Goal: Task Accomplishment & Management: Use online tool/utility

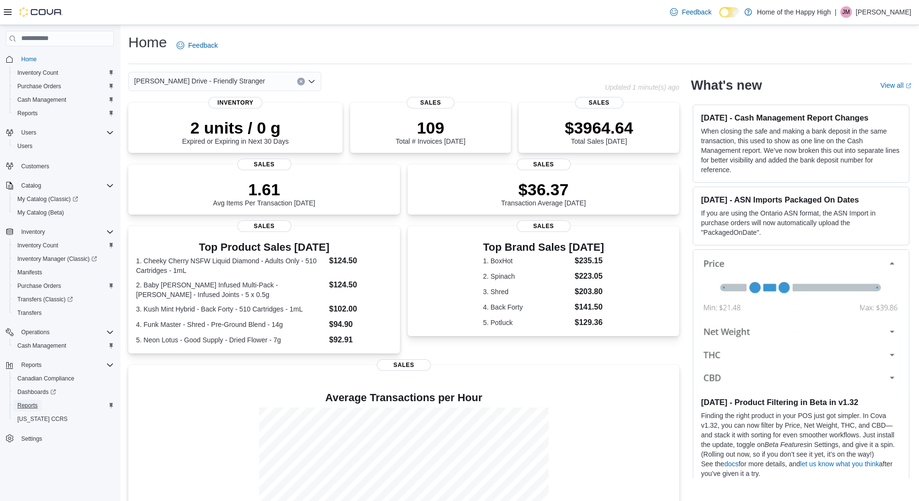
click at [37, 400] on span "Reports" at bounding box center [27, 406] width 20 height 12
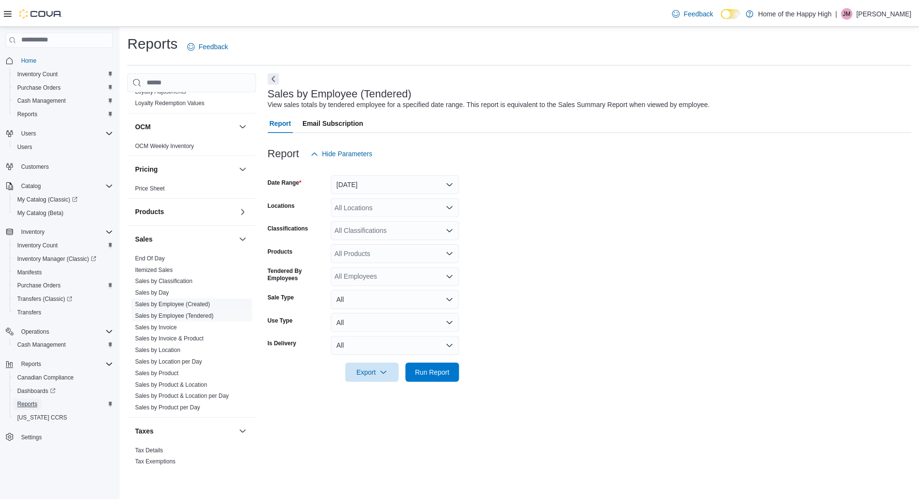
scroll to position [481, 0]
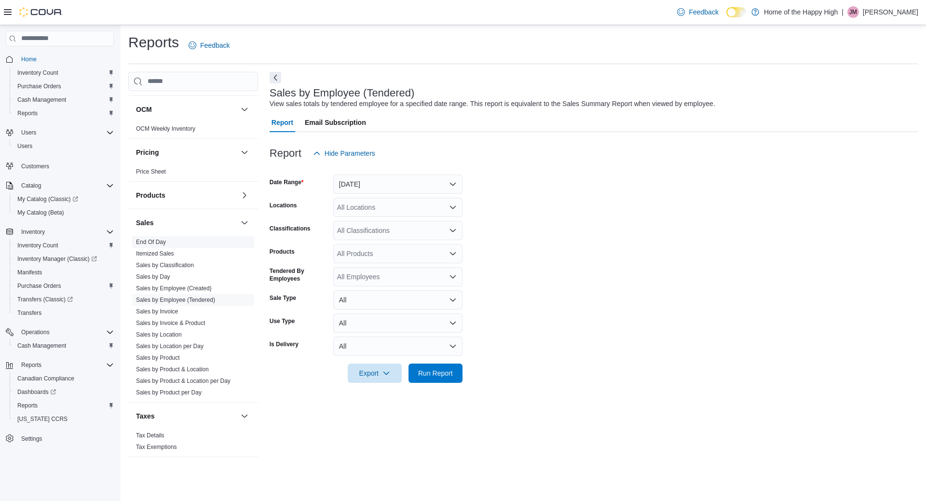
click at [151, 242] on link "End Of Day" at bounding box center [151, 242] width 30 height 7
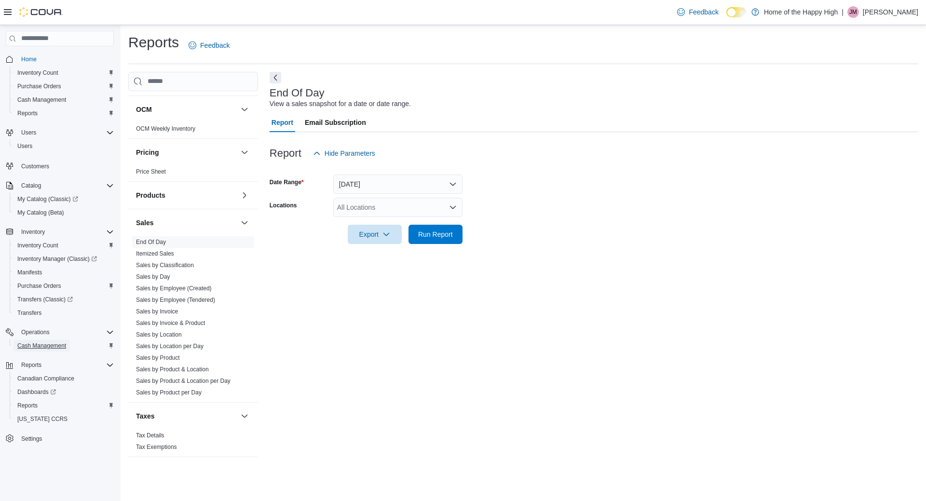
click at [58, 345] on span "Cash Management" at bounding box center [41, 346] width 49 height 8
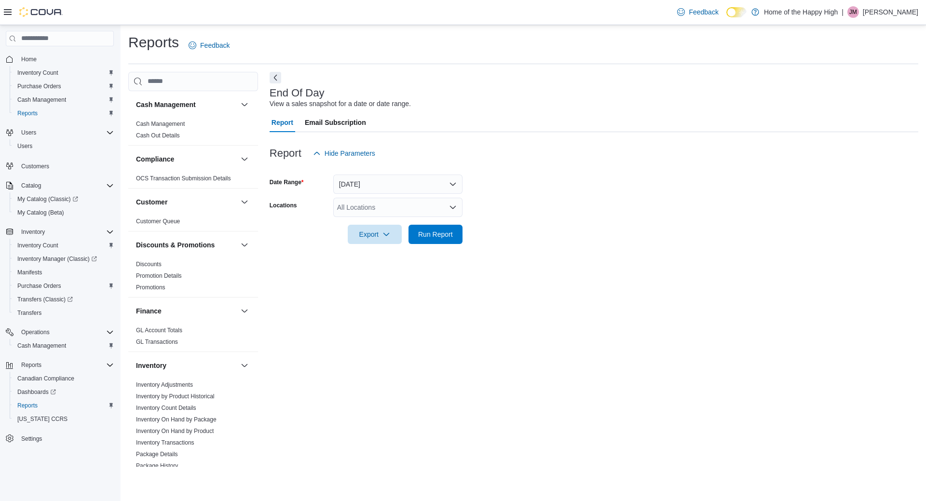
click at [369, 201] on div "All Locations" at bounding box center [397, 207] width 129 height 19
type input "****"
click at [417, 225] on span "[PERSON_NAME] Drive - Friendly Stranger" at bounding box center [438, 224] width 131 height 10
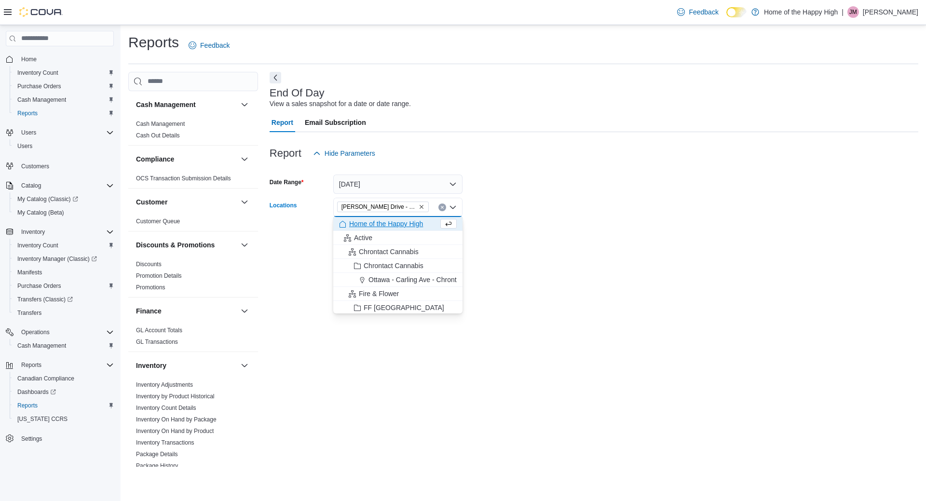
click at [497, 212] on form "Date Range Today Locations Dundas - Osler Drive - Friendly Stranger Combo box. …" at bounding box center [594, 203] width 649 height 81
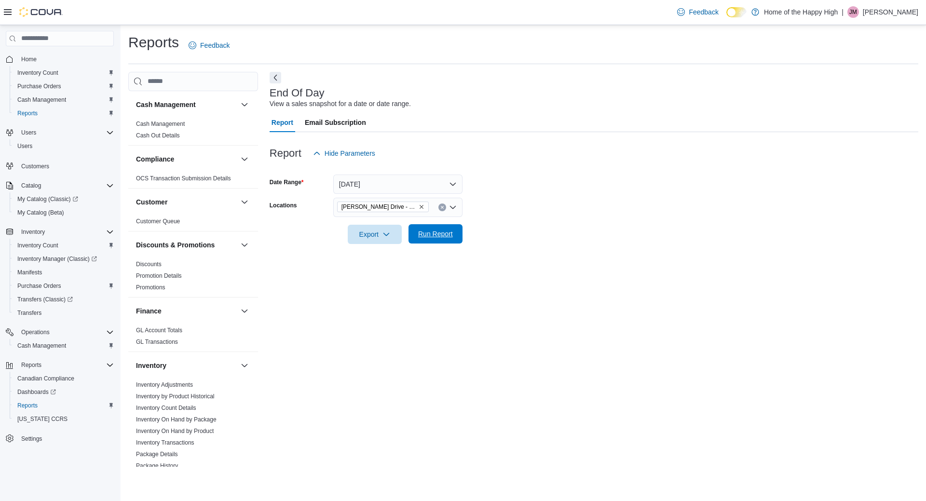
click at [444, 238] on span "Run Report" at bounding box center [435, 234] width 35 height 10
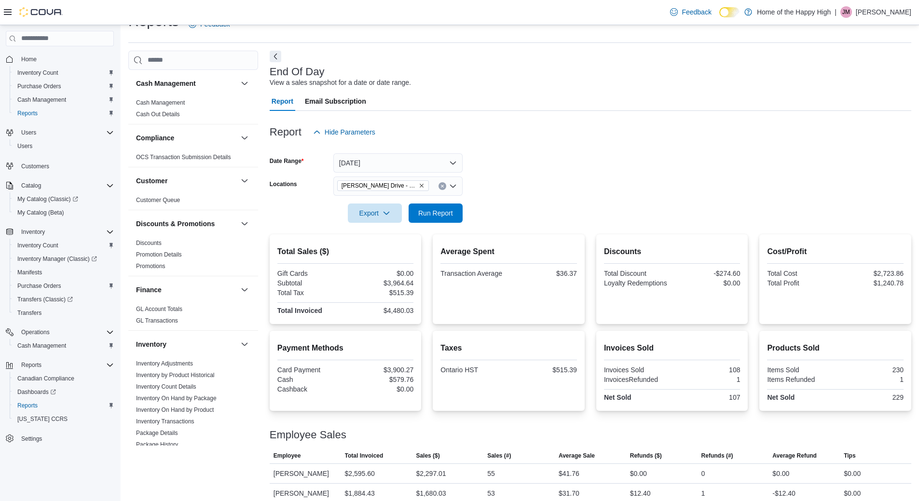
scroll to position [31, 0]
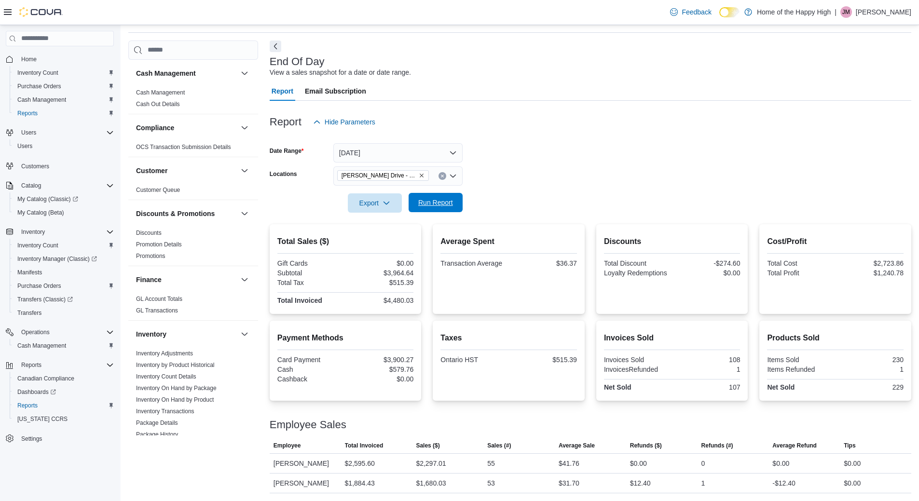
click at [441, 201] on span "Run Report" at bounding box center [435, 203] width 35 height 10
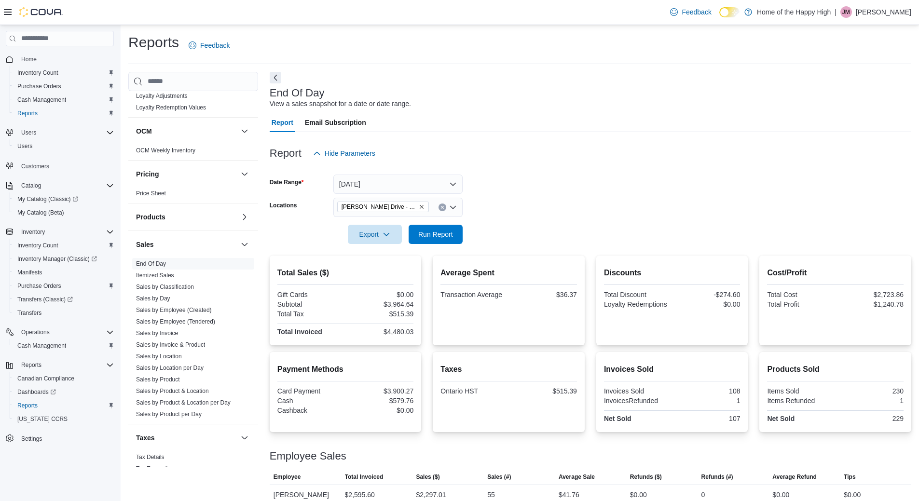
scroll to position [481, 0]
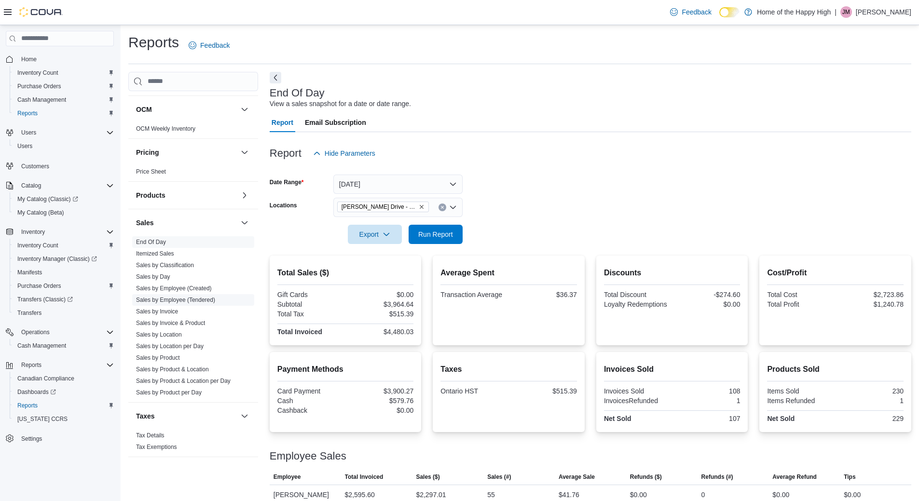
click at [196, 299] on link "Sales by Employee (Tendered)" at bounding box center [175, 300] width 79 height 7
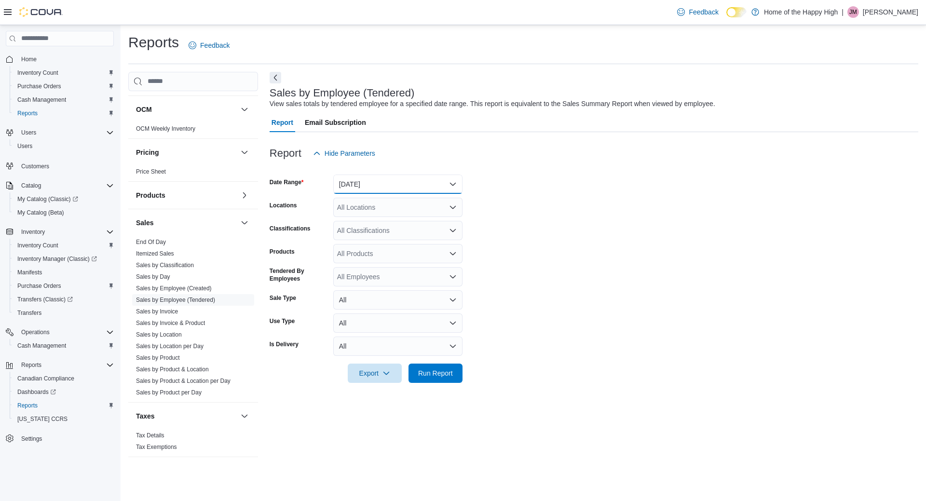
click at [365, 192] on button "[DATE]" at bounding box center [397, 184] width 129 height 19
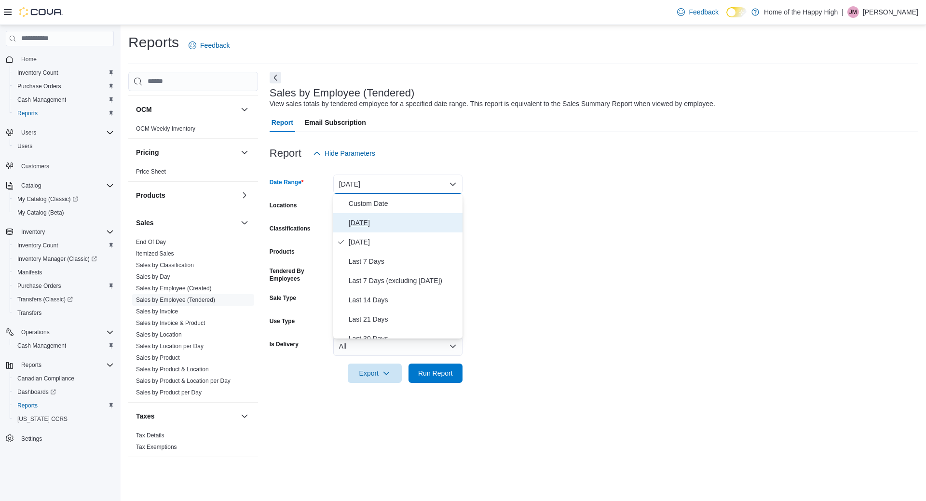
click at [354, 219] on span "[DATE]" at bounding box center [404, 223] width 110 height 12
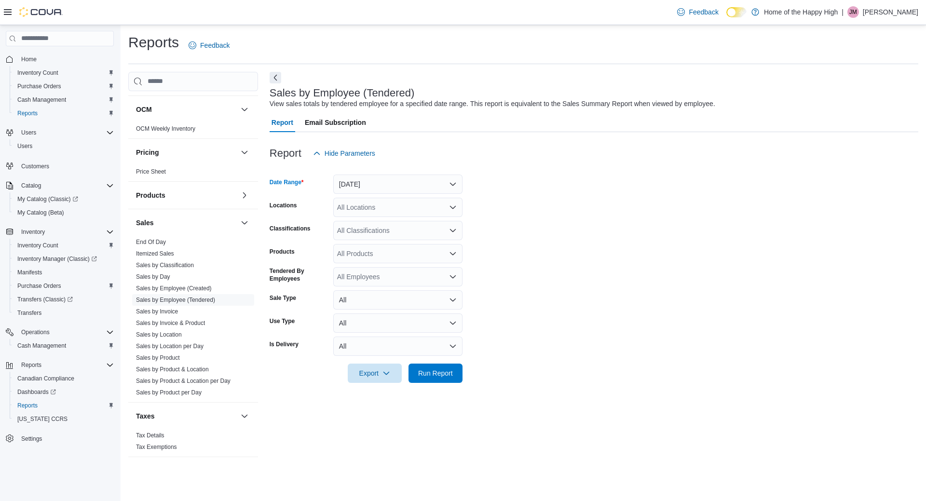
click at [355, 207] on div "All Locations" at bounding box center [397, 207] width 129 height 19
type input "****"
click at [389, 222] on span "[PERSON_NAME] Drive - Friendly Stranger" at bounding box center [438, 224] width 131 height 10
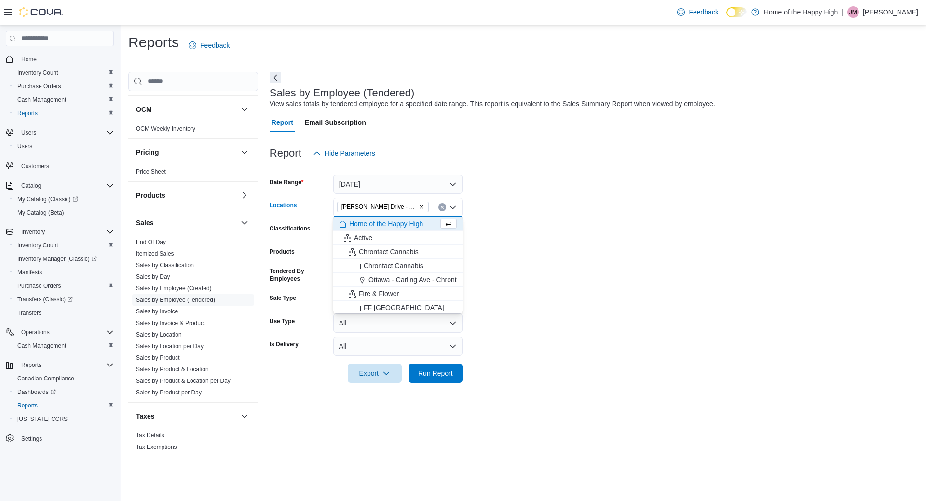
click at [541, 191] on form "Date Range Today Locations Dundas - Osler Drive - Friendly Stranger Combo box. …" at bounding box center [594, 273] width 649 height 220
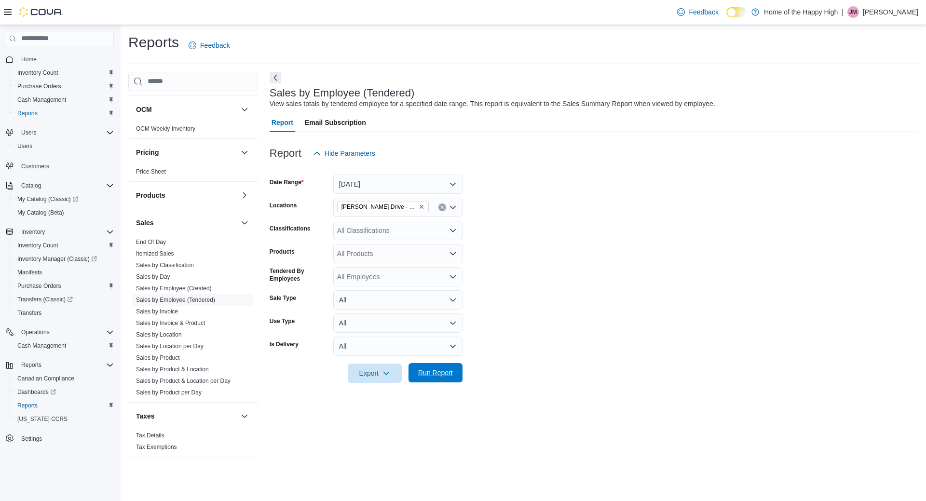
click at [454, 370] on span "Run Report" at bounding box center [435, 372] width 42 height 19
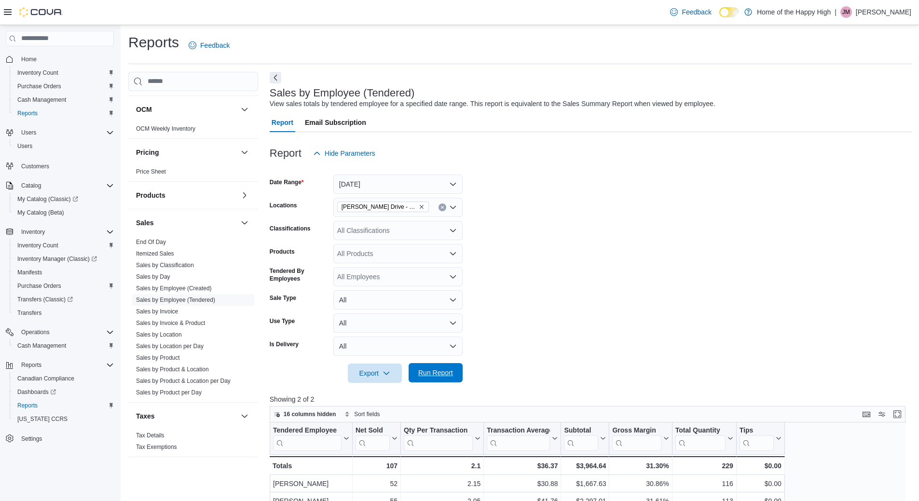
click at [453, 370] on span "Run Report" at bounding box center [435, 373] width 35 height 10
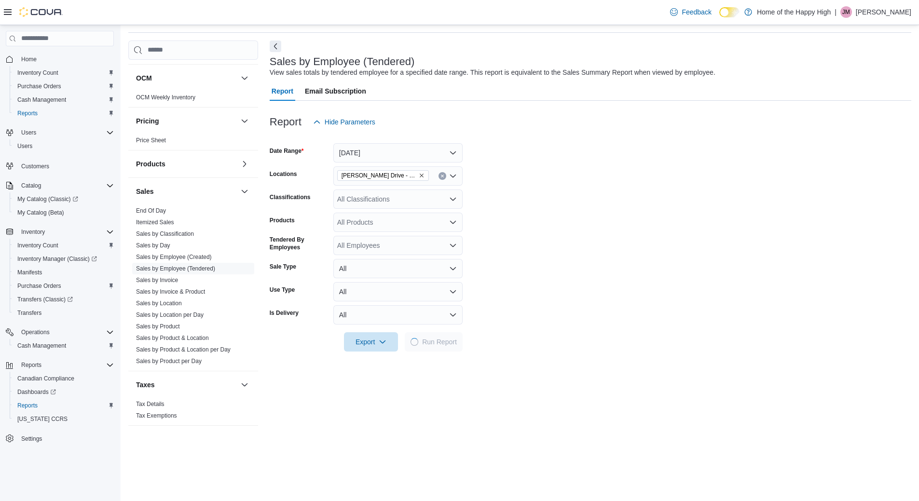
scroll to position [48, 0]
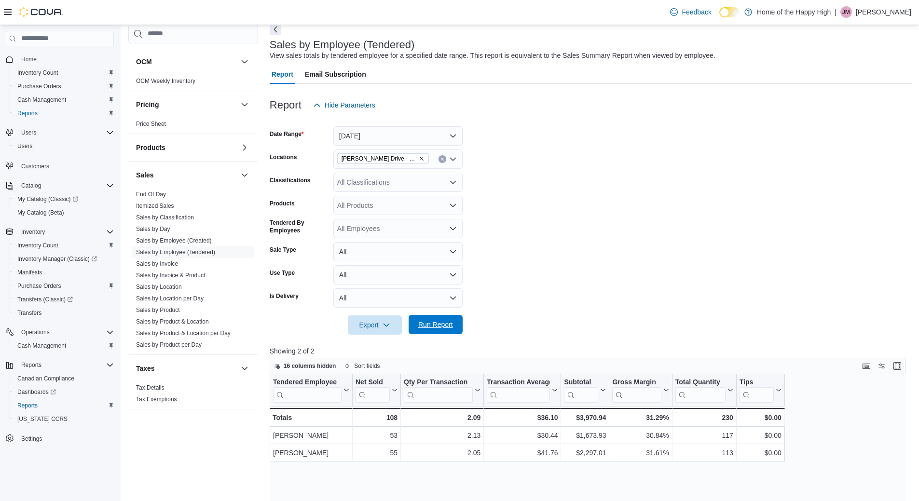
click at [443, 316] on span "Run Report" at bounding box center [435, 324] width 42 height 19
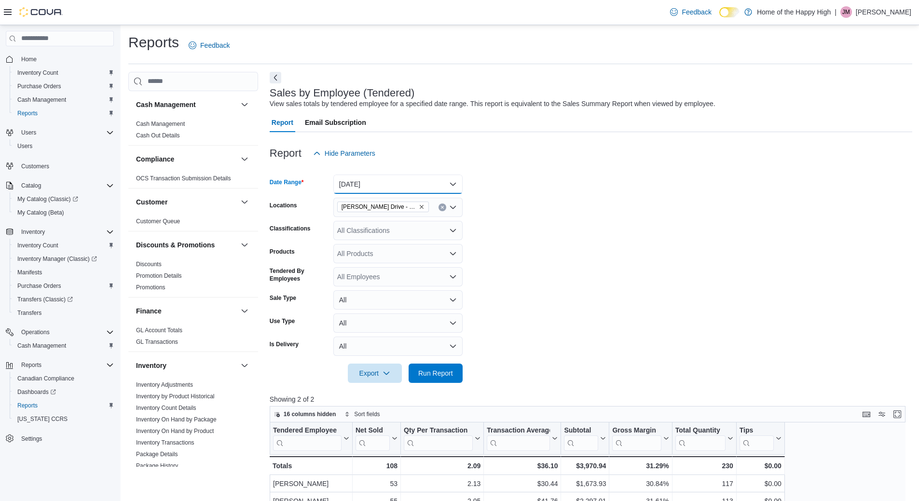
click at [376, 182] on button "[DATE]" at bounding box center [397, 184] width 129 height 19
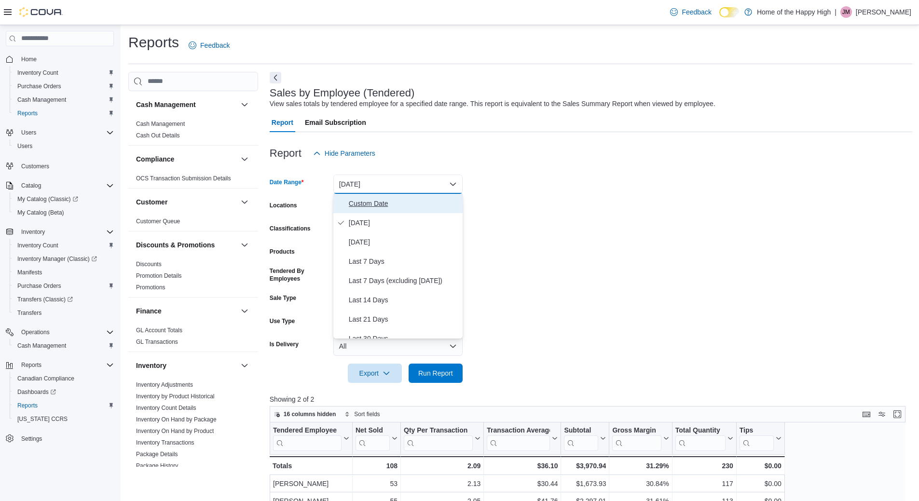
click at [386, 204] on span "Custom Date" at bounding box center [404, 204] width 110 height 12
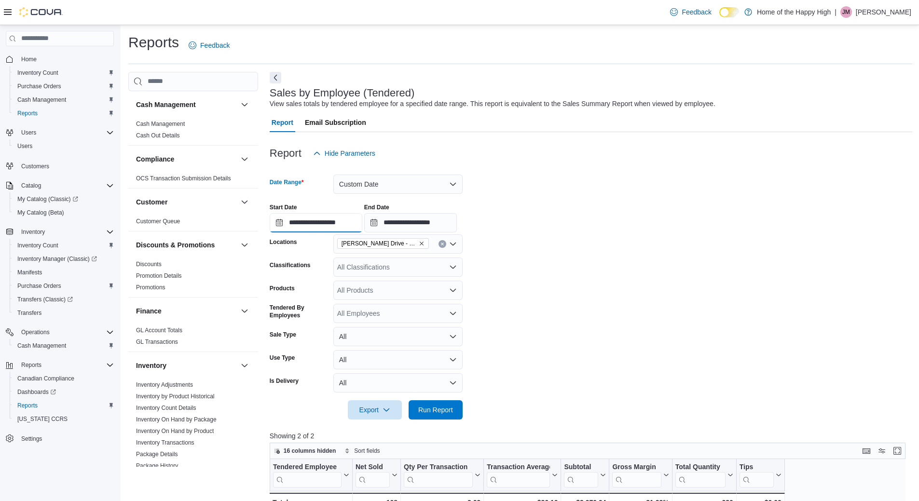
click at [349, 222] on input "**********" at bounding box center [316, 222] width 93 height 19
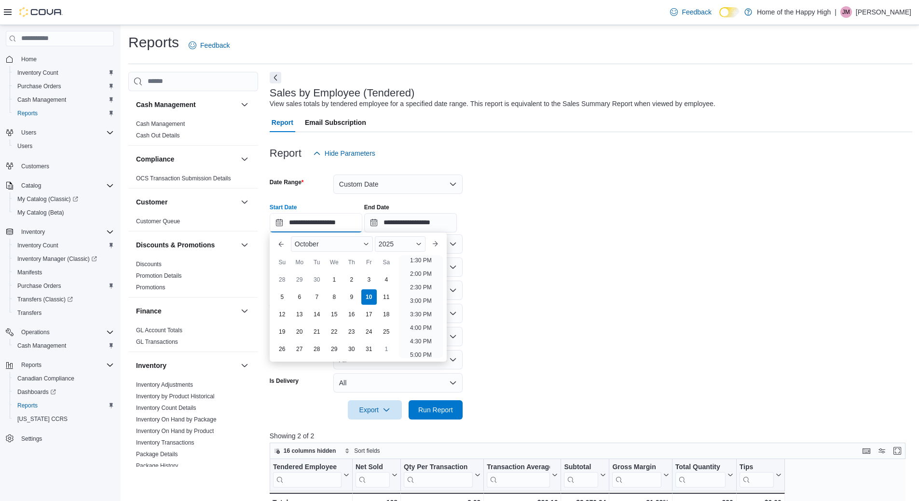
scroll to position [416, 0]
click at [416, 282] on li "4:00 PM" at bounding box center [420, 280] width 29 height 12
type input "**********"
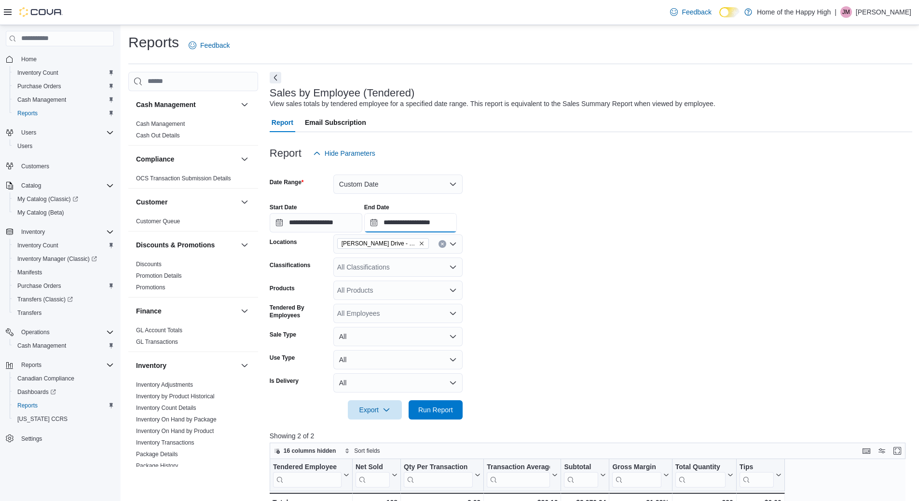
click at [456, 214] on input "**********" at bounding box center [410, 222] width 93 height 19
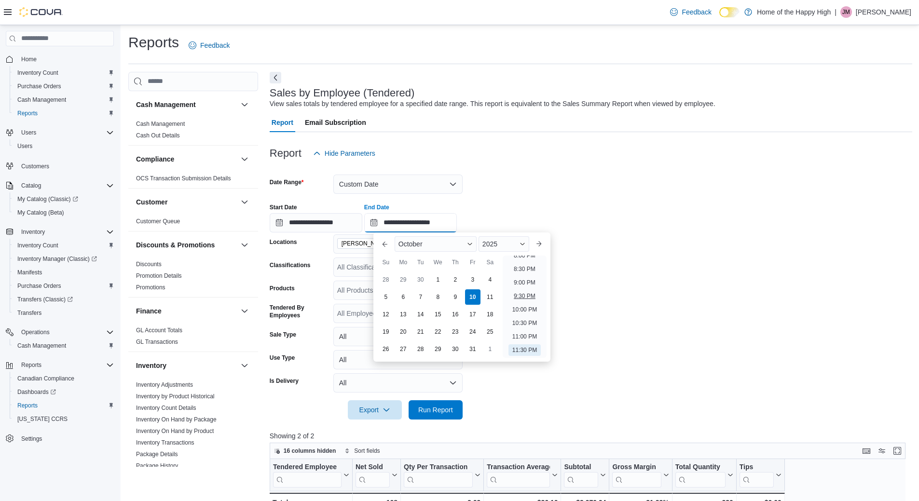
scroll to position [500, 0]
click at [514, 280] on li "7:00 PM" at bounding box center [524, 277] width 29 height 12
type input "**********"
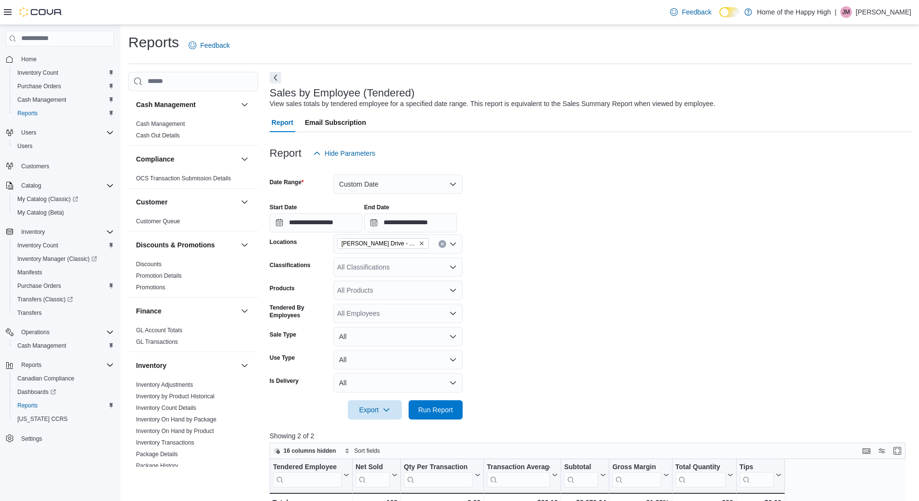
scroll to position [48, 0]
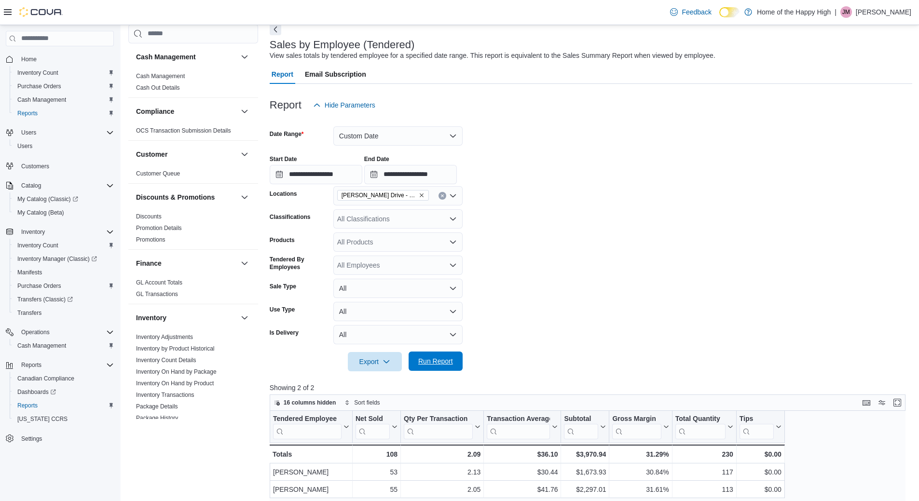
click at [414, 363] on span "Run Report" at bounding box center [435, 361] width 42 height 19
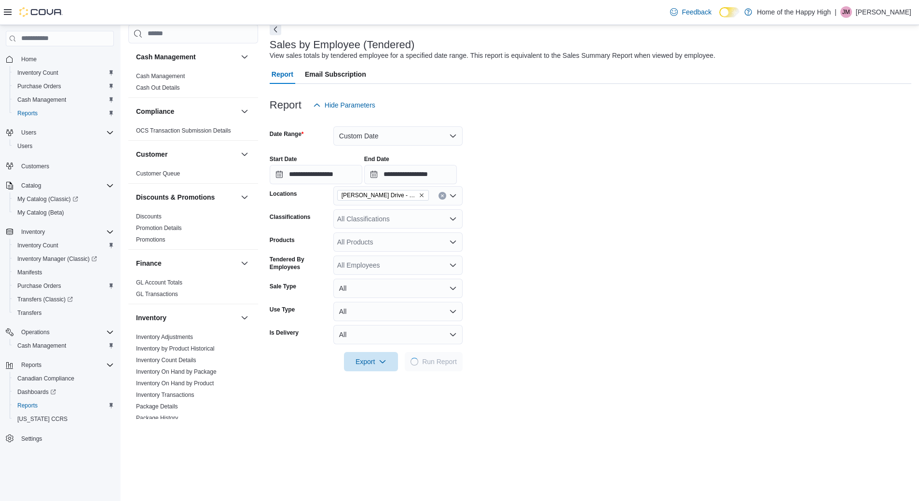
scroll to position [96, 0]
